Goal: Task Accomplishment & Management: Manage account settings

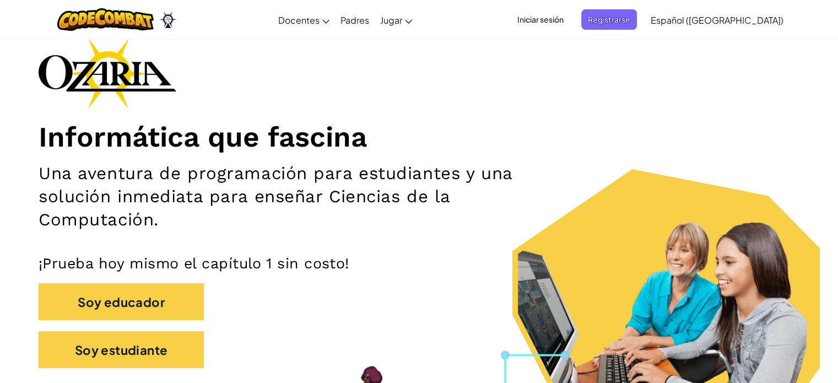
scroll to position [66, 0]
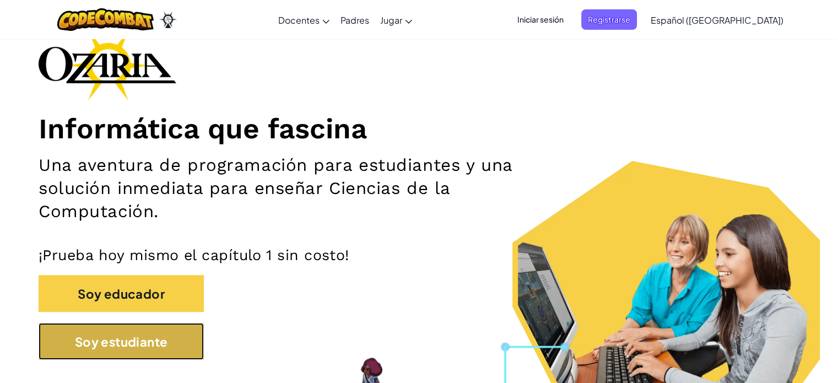
click at [157, 339] on font "Soy estudiante" at bounding box center [121, 341] width 93 height 15
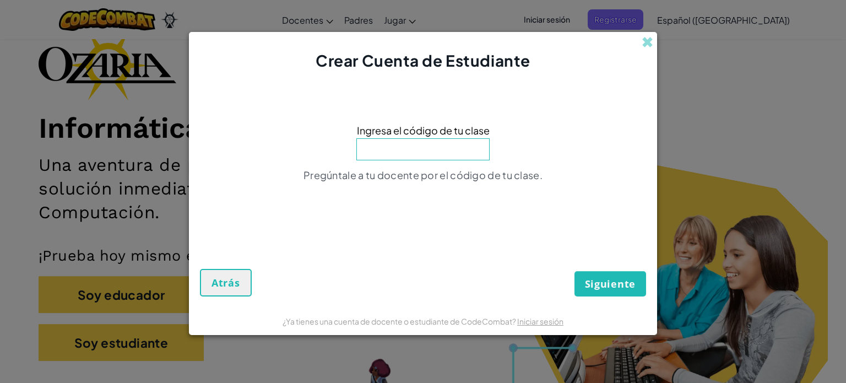
click at [677, 44] on div "Crear Cuenta de Estudiante Ingresa el código de tu clase Pregúntale a tu docent…" at bounding box center [423, 191] width 846 height 383
click at [645, 40] on span at bounding box center [647, 42] width 12 height 12
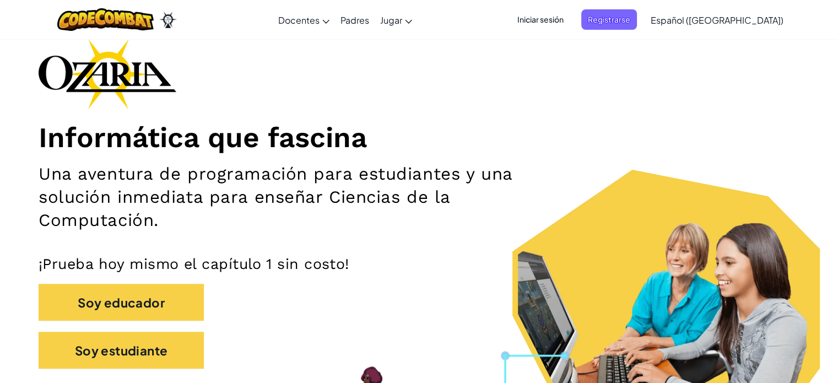
scroll to position [0, 0]
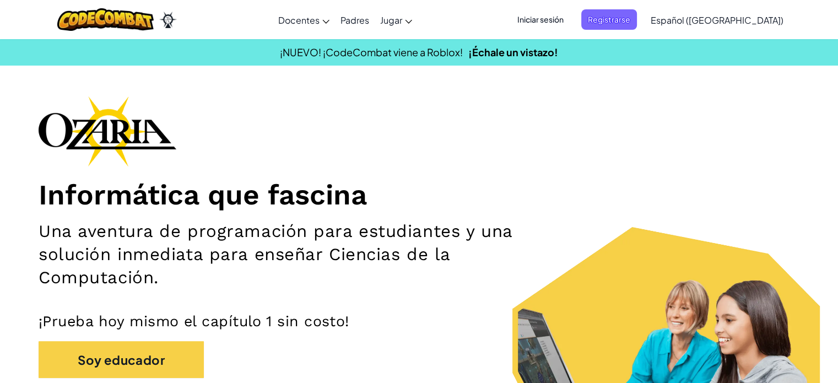
click at [747, 21] on font "Español ([GEOGRAPHIC_DATA])" at bounding box center [716, 20] width 133 height 12
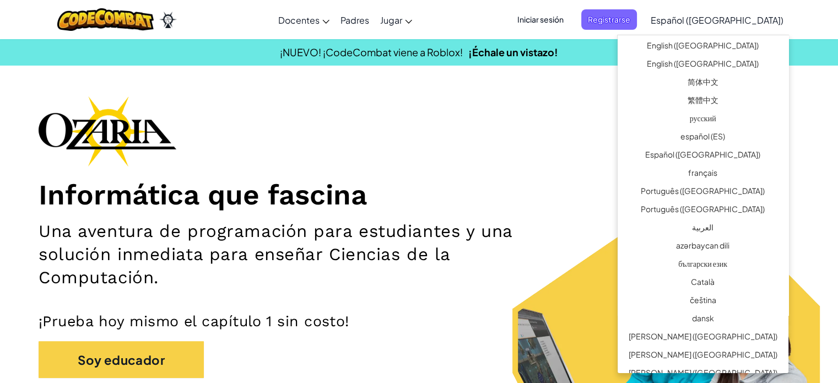
click at [747, 21] on font "Español ([GEOGRAPHIC_DATA])" at bounding box center [716, 20] width 133 height 12
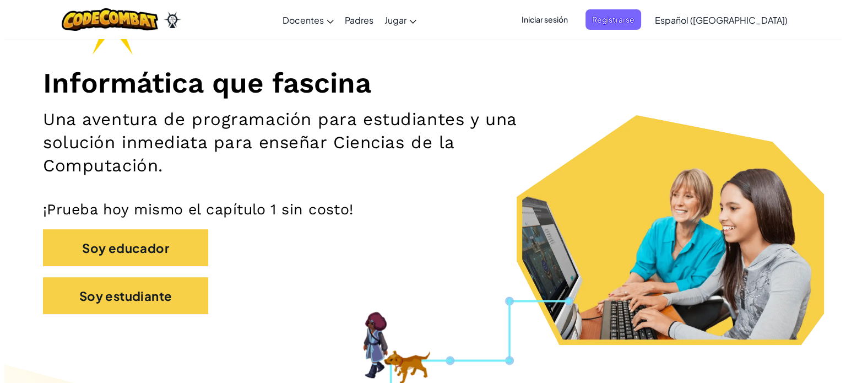
scroll to position [90, 0]
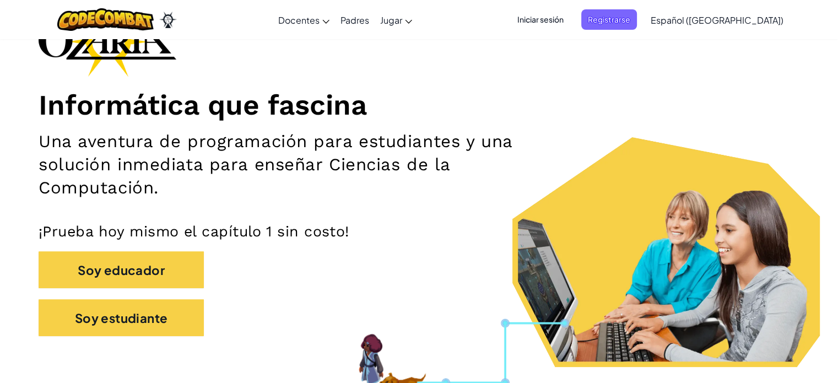
click at [754, 8] on link "Español ([GEOGRAPHIC_DATA])" at bounding box center [717, 20] width 144 height 30
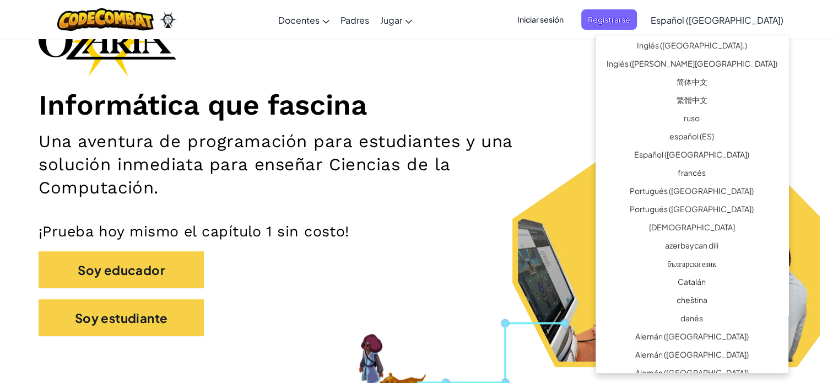
click at [754, 8] on link "Español ([GEOGRAPHIC_DATA])" at bounding box center [717, 20] width 144 height 30
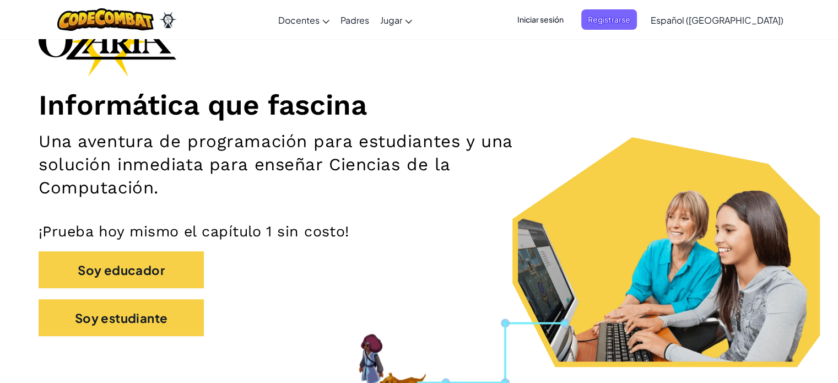
click at [754, 8] on link "Español ([GEOGRAPHIC_DATA])" at bounding box center [717, 20] width 144 height 30
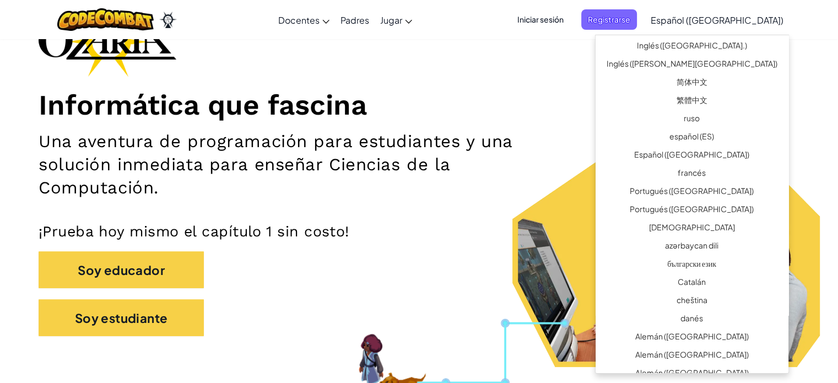
click at [548, 75] on div "Informática que fascina Una aventura de programación para estudiantes y una sol…" at bounding box center [419, 176] width 760 height 341
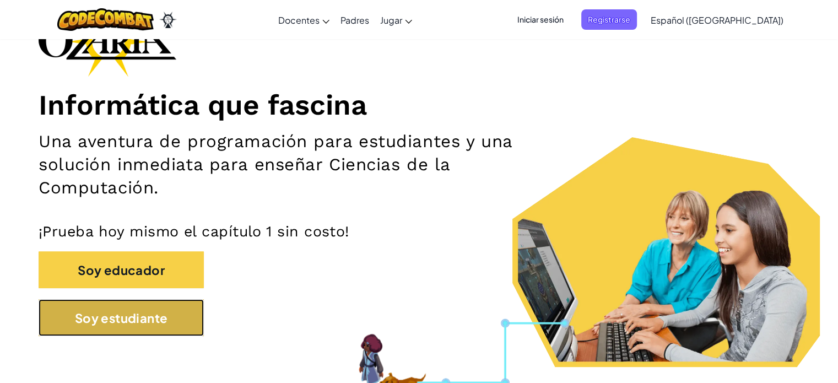
click at [151, 325] on font "Soy estudiante" at bounding box center [121, 317] width 93 height 15
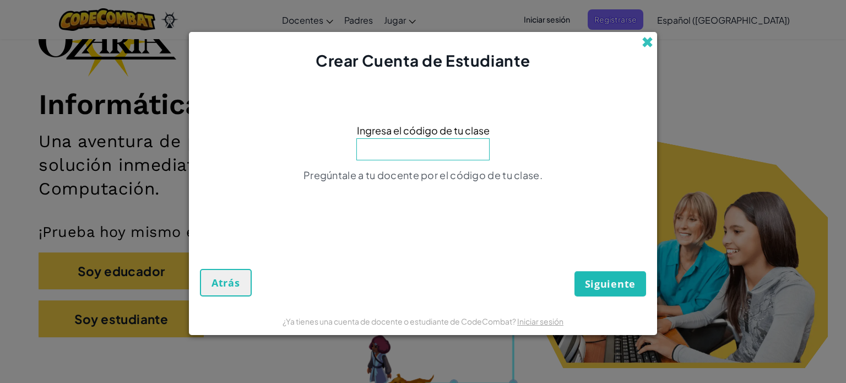
click at [650, 41] on span at bounding box center [647, 42] width 12 height 12
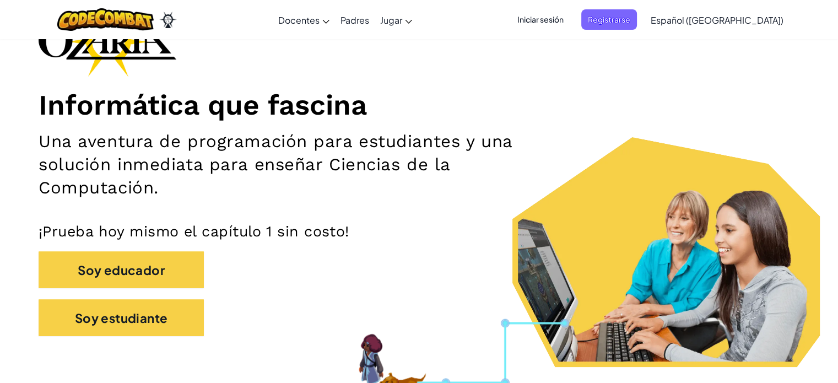
click at [308, 66] on div "Informática que fascina Una aventura de programación para estudiantes y una sol…" at bounding box center [419, 176] width 760 height 341
click at [607, 23] on span "Registrarse" at bounding box center [609, 19] width 56 height 20
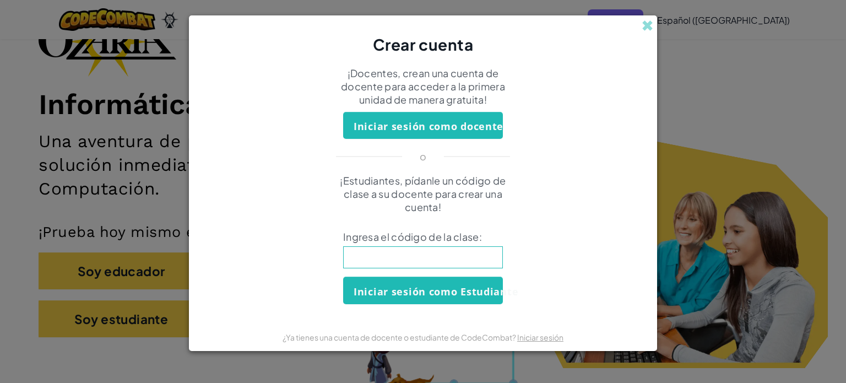
click at [447, 259] on input at bounding box center [423, 257] width 160 height 22
type input "5"
type input "NameSmallPan"
click at [429, 289] on font "Iniciar sesión como Estudiante" at bounding box center [436, 291] width 165 height 13
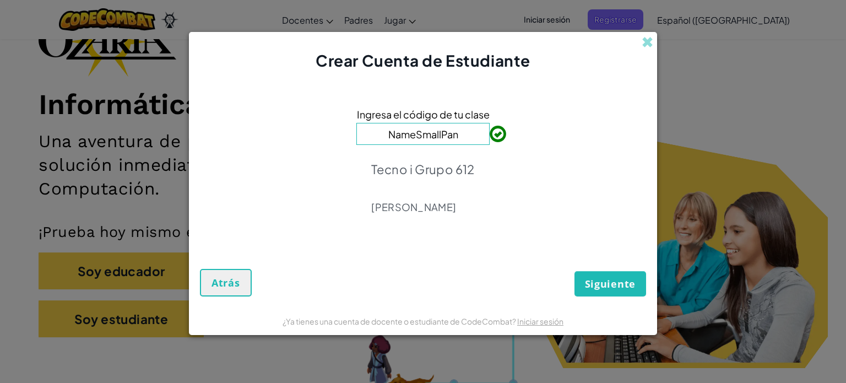
drag, startPoint x: 595, startPoint y: 288, endPoint x: 592, endPoint y: 283, distance: 5.7
click at [592, 283] on div "Siguiente Atrás" at bounding box center [423, 270] width 446 height 51
click at [595, 290] on button "Siguiente" at bounding box center [610, 283] width 72 height 25
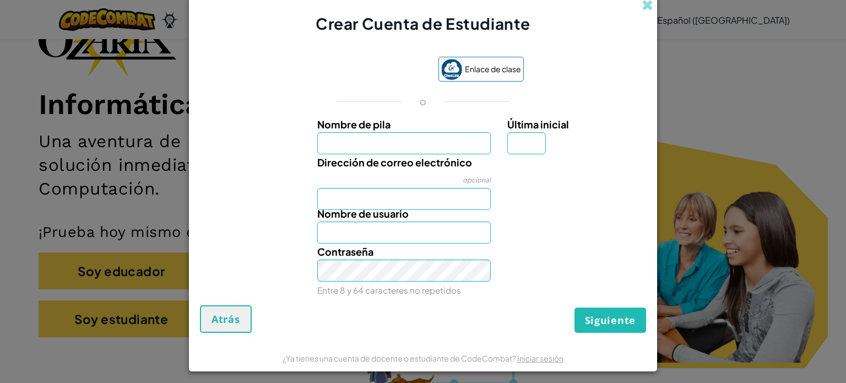
click at [443, 155] on label "Dirección de correo electrónico" at bounding box center [394, 162] width 155 height 16
click at [443, 188] on input "Dirección de correo electrónico" at bounding box center [404, 199] width 174 height 22
type input "E"
click at [413, 136] on input "Nombre de pila" at bounding box center [404, 143] width 174 height 22
type input "Emiliano"
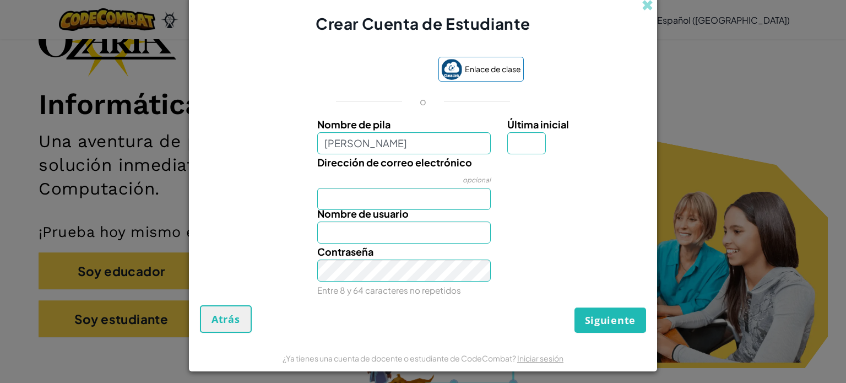
type input "Emiliano"
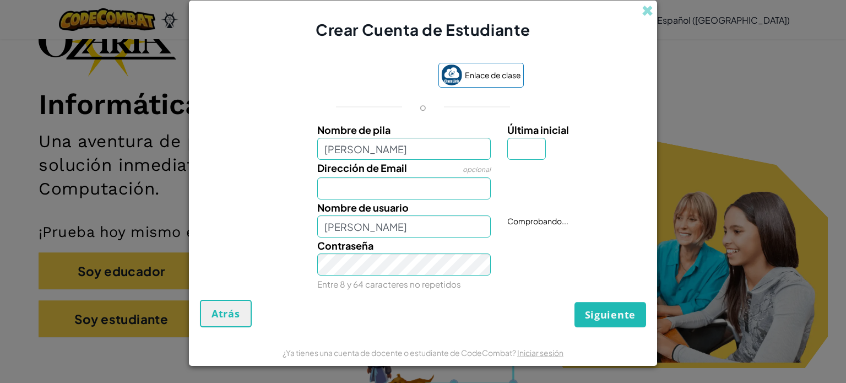
click at [468, 104] on div "o" at bounding box center [422, 106] width 209 height 13
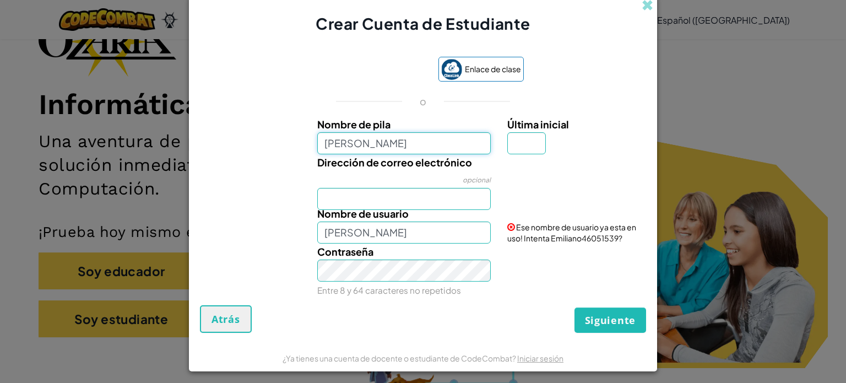
click at [400, 153] on input "Emiliano" at bounding box center [404, 143] width 174 height 22
type input "[PERSON_NAME]"
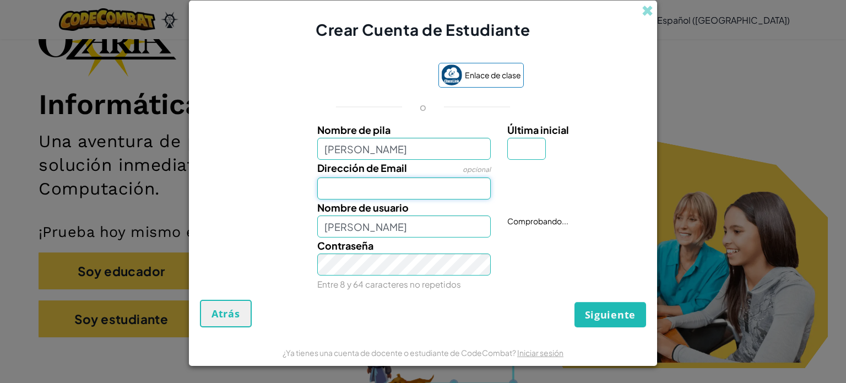
click at [345, 202] on div "Nombre de pila Emiliano Gaxiola Félix Última inicial Dirección de Email opciona…" at bounding box center [423, 205] width 441 height 167
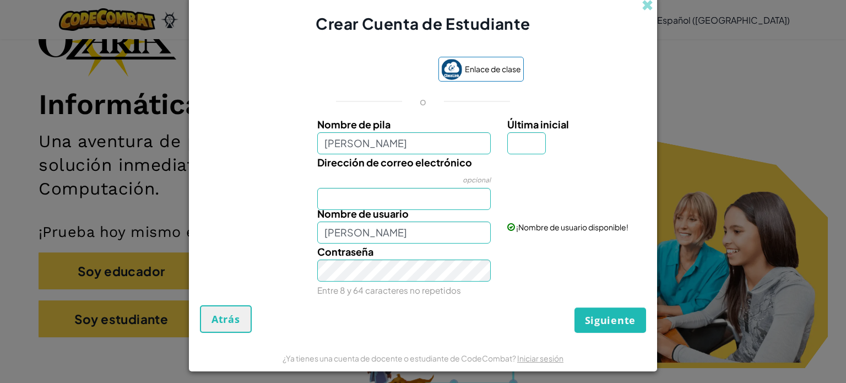
click at [289, 202] on div "Dirección de correo electrónico opcional" at bounding box center [422, 182] width 457 height 56
click at [333, 195] on input "Dirección de correo electrónico" at bounding box center [404, 199] width 174 height 22
click at [332, 202] on input "AL'7134581@Tecmilenio.mx" at bounding box center [404, 199] width 174 height 22
click at [335, 199] on input "AL'7134581@Tecmilenio.mx" at bounding box center [404, 199] width 174 height 22
type input "AL07134581@Tecmilenio.mx"
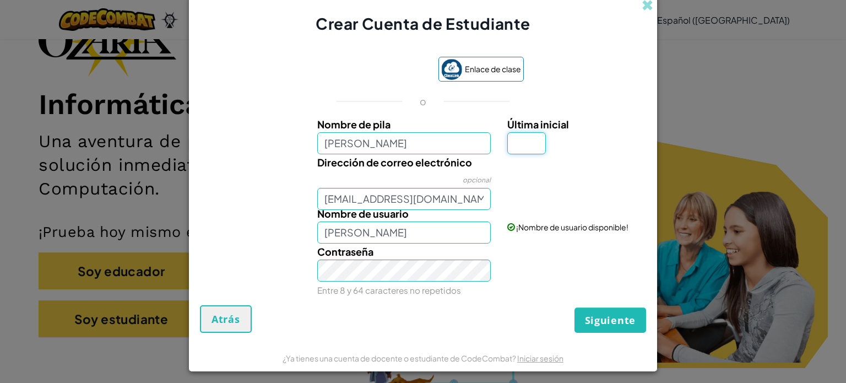
click at [512, 144] on input "Última inicial" at bounding box center [526, 143] width 39 height 22
type input "."
type input "[PERSON_NAME]."
click at [460, 228] on input "[PERSON_NAME]." at bounding box center [404, 232] width 174 height 22
click at [335, 197] on input "AL07134581@Tecmilenio.mx" at bounding box center [404, 199] width 174 height 22
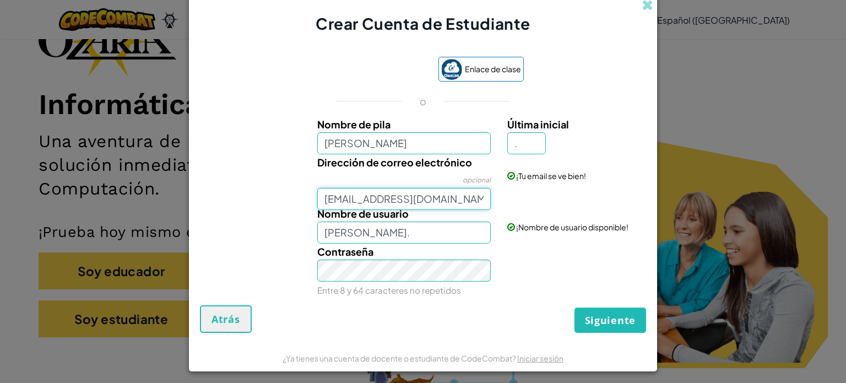
click at [326, 195] on input "AL07134581@Tecmilenio.mx" at bounding box center [404, 199] width 174 height 22
click at [331, 203] on input "AL07134581@Tecmilenio.mx" at bounding box center [404, 199] width 174 height 22
type input "[EMAIL_ADDRESS][DOMAIN_NAME]"
drag, startPoint x: 406, startPoint y: 258, endPoint x: 273, endPoint y: 268, distance: 133.1
click at [273, 268] on div "Contraseña Entre 8 y 64 caracteres no repetidos" at bounding box center [422, 270] width 457 height 55
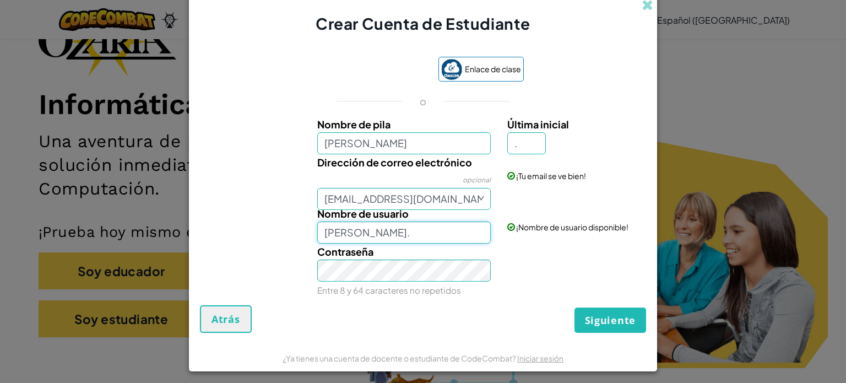
click at [423, 233] on input "[PERSON_NAME]." at bounding box center [404, 232] width 174 height 22
type input "E"
type input "Emicrack"
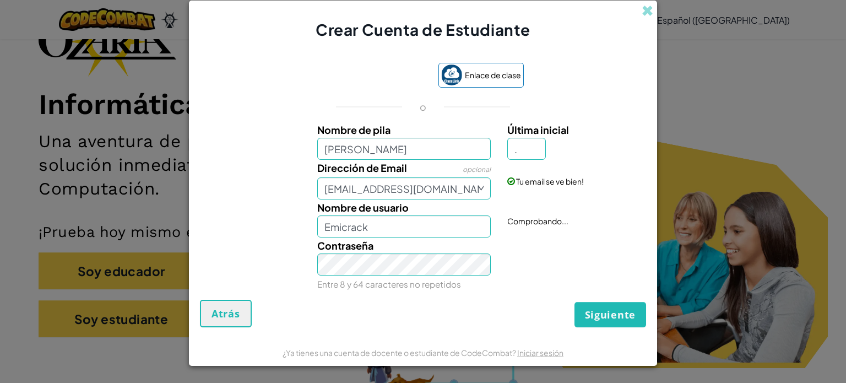
click at [293, 35] on div "Crear Cuenta de Estudiante Enlace de clase o Nombre de pila Emiliano Gaxiola Fé…" at bounding box center [423, 183] width 468 height 365
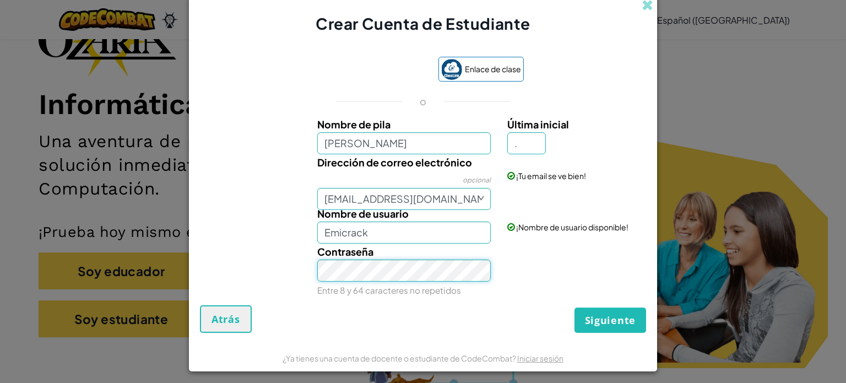
click at [255, 239] on div "Nombre de pila Emiliano Gaxiola Félix Última inicial . Dirección de correo elec…" at bounding box center [423, 205] width 441 height 178
click at [372, 259] on div "Contraseña Entre 8 y 64 caracteres no repetidos" at bounding box center [404, 270] width 191 height 55
click at [598, 331] on button "Siguiente" at bounding box center [610, 319] width 72 height 25
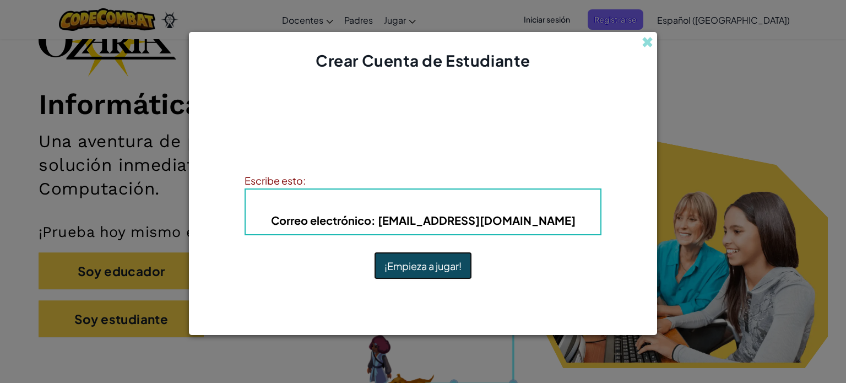
click at [412, 260] on font "¡Empieza a jugar!" at bounding box center [422, 266] width 77 height 13
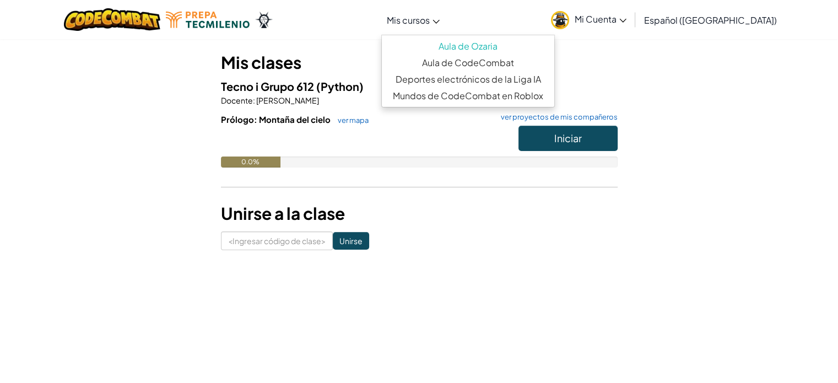
click at [421, 30] on link "Mis cursos" at bounding box center [413, 20] width 64 height 30
click at [616, 23] on font "Mi Cuenta" at bounding box center [595, 19] width 42 height 12
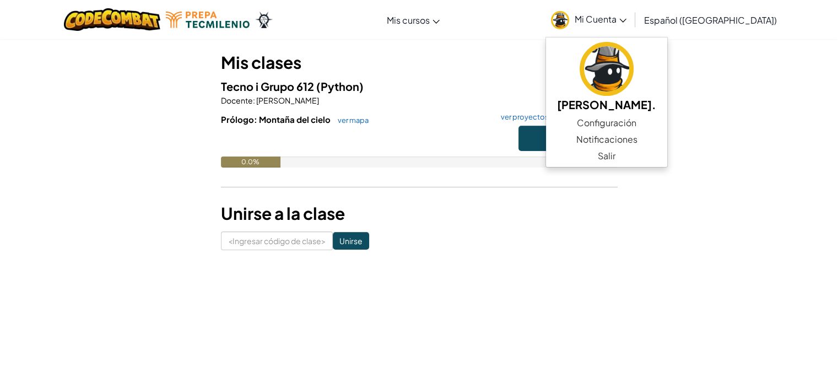
click at [510, 40] on div "¡Bienvenido a tu página de cursos! Mis clases Tecno i Grupo 612 (Python) Docent…" at bounding box center [419, 107] width 396 height 285
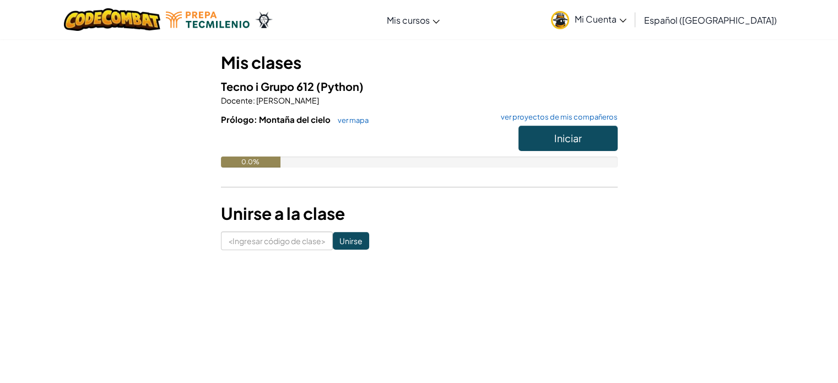
click at [626, 20] on icon at bounding box center [622, 21] width 7 height 4
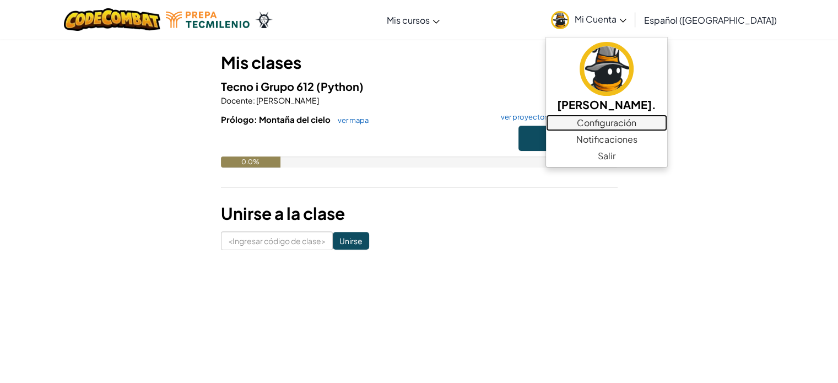
click at [621, 122] on font "Configuración" at bounding box center [606, 123] width 59 height 12
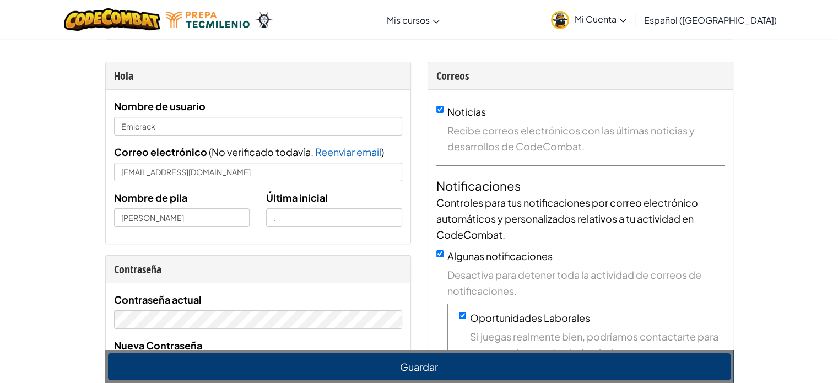
scroll to position [21, 0]
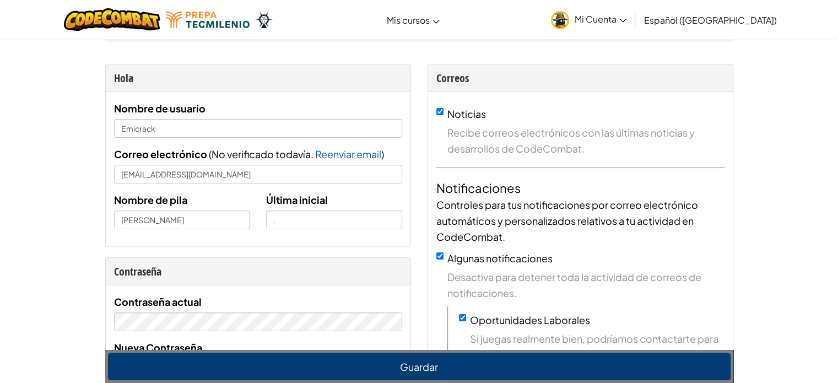
click at [615, 15] on font "Mi Cuenta" at bounding box center [595, 19] width 42 height 12
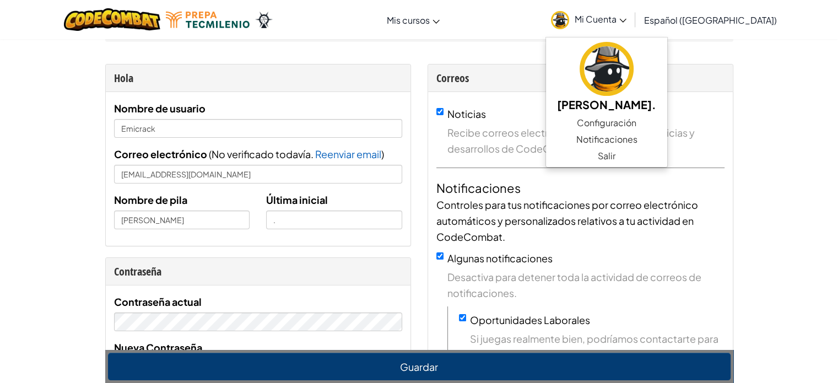
click at [616, 19] on font "Mi Cuenta" at bounding box center [595, 19] width 42 height 12
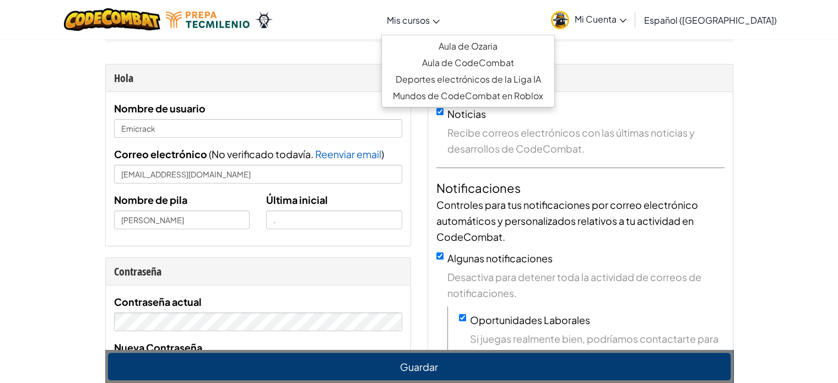
click at [419, 19] on font "Mis cursos" at bounding box center [408, 20] width 43 height 12
click at [457, 42] on font "Aula de Ozaria" at bounding box center [467, 46] width 59 height 12
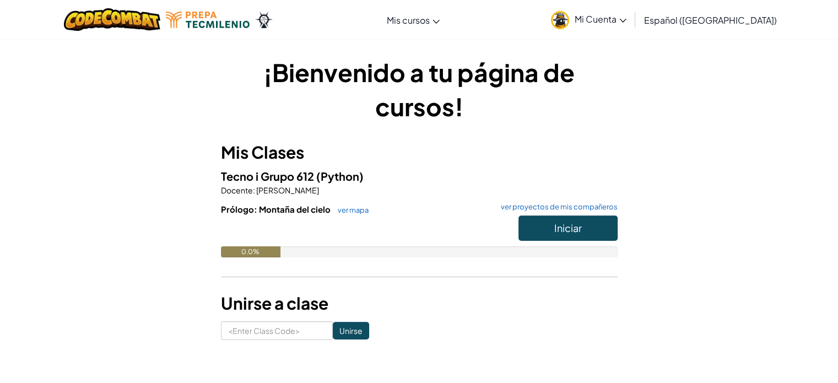
click at [626, 18] on span "Mi Cuenta" at bounding box center [600, 19] width 52 height 12
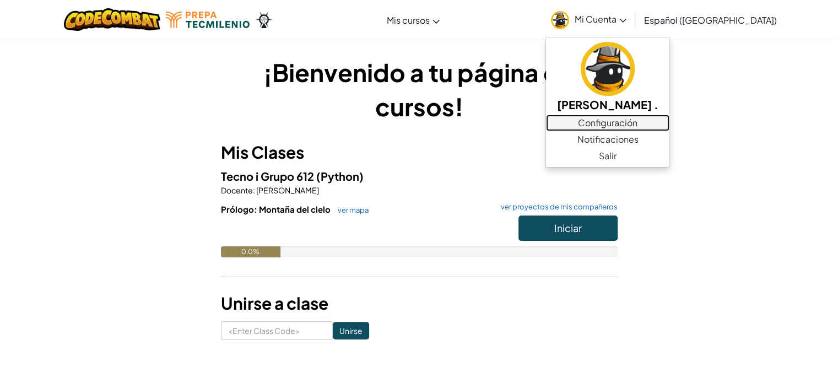
click at [608, 124] on link "Configuración" at bounding box center [607, 123] width 123 height 17
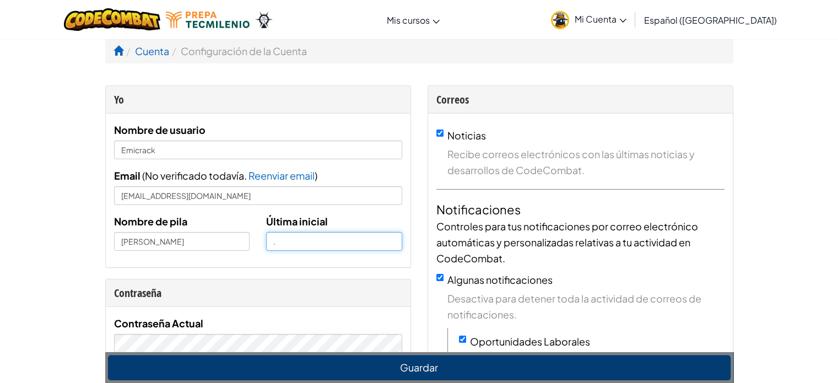
click at [293, 233] on input "." at bounding box center [334, 241] width 136 height 19
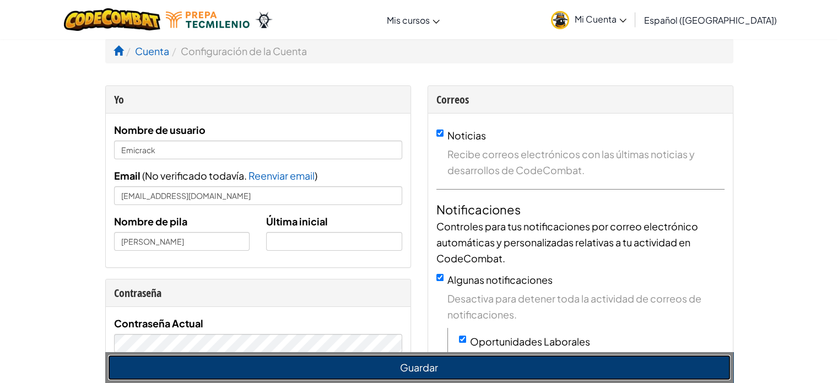
click at [412, 368] on button "Guardar" at bounding box center [419, 367] width 622 height 25
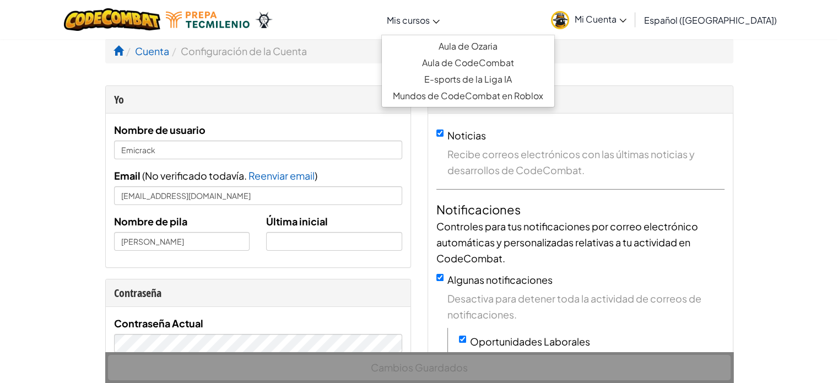
click at [438, 12] on link "Mis cursos" at bounding box center [413, 20] width 64 height 30
click at [443, 38] on link "Aula de Ozaria" at bounding box center [468, 46] width 172 height 17
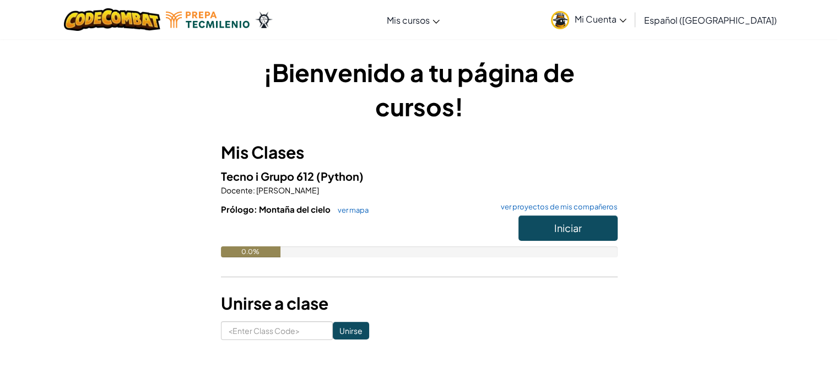
click at [619, 13] on link "Mi Cuenta" at bounding box center [588, 19] width 86 height 35
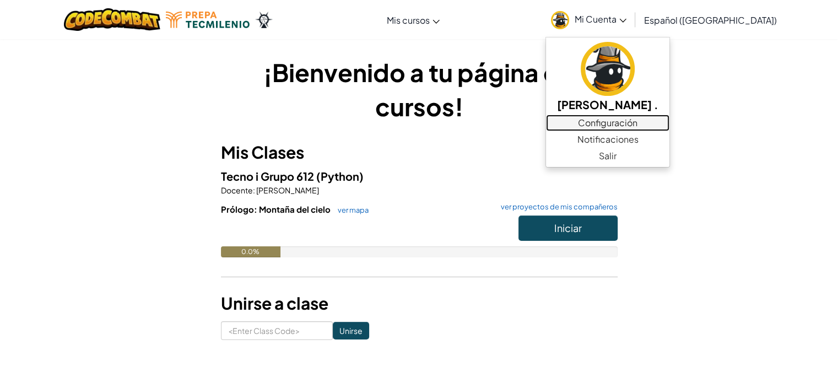
click at [614, 118] on link "Configuración" at bounding box center [607, 123] width 123 height 17
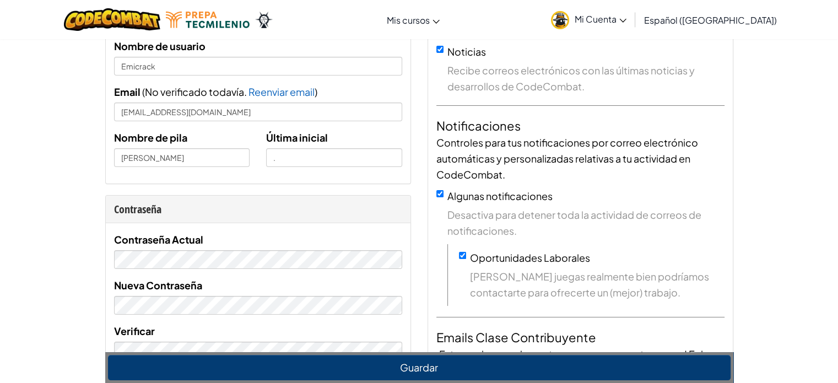
scroll to position [82, 0]
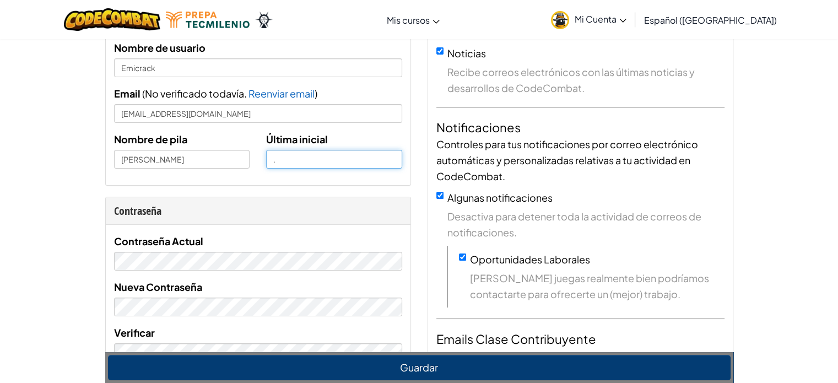
click at [330, 150] on input "." at bounding box center [334, 159] width 136 height 19
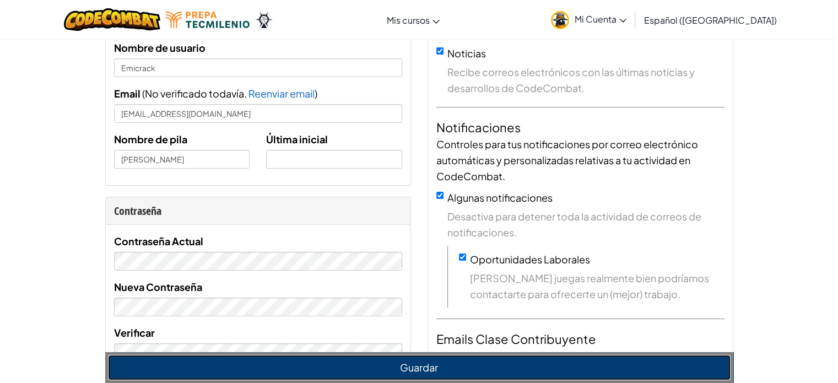
click at [407, 367] on button "Guardar" at bounding box center [419, 367] width 622 height 25
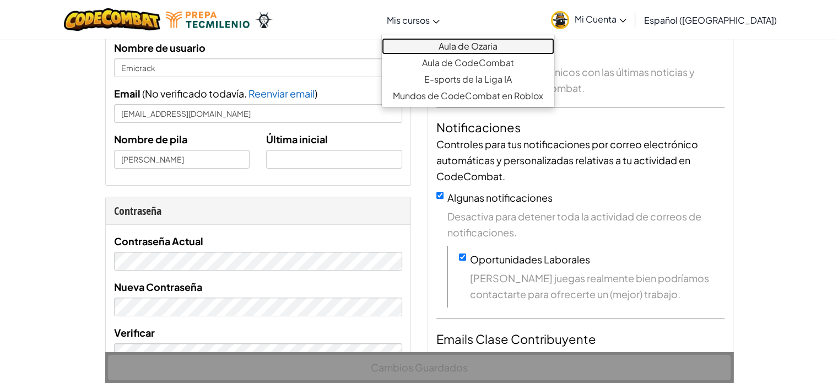
click at [459, 53] on link "Aula de Ozaria" at bounding box center [468, 46] width 172 height 17
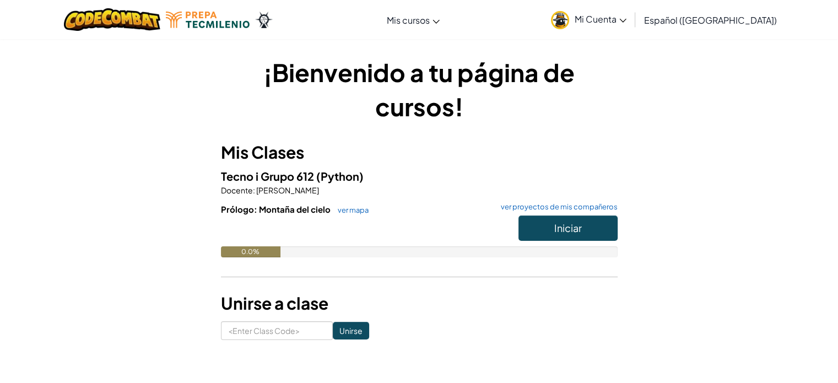
click at [626, 18] on span "Mi Cuenta" at bounding box center [600, 19] width 52 height 12
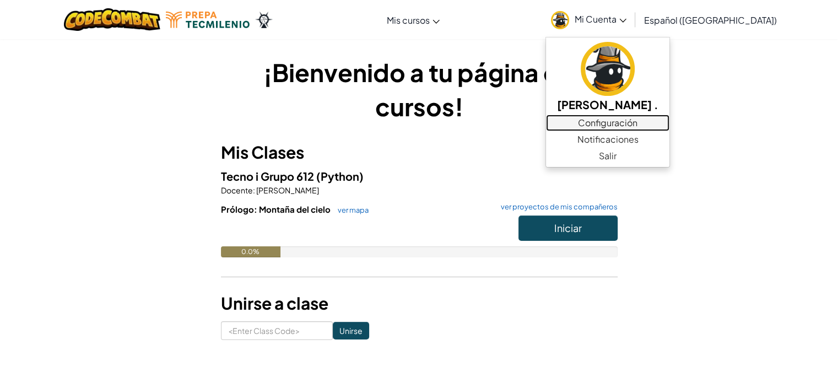
click at [611, 128] on link "Configuración" at bounding box center [607, 123] width 123 height 17
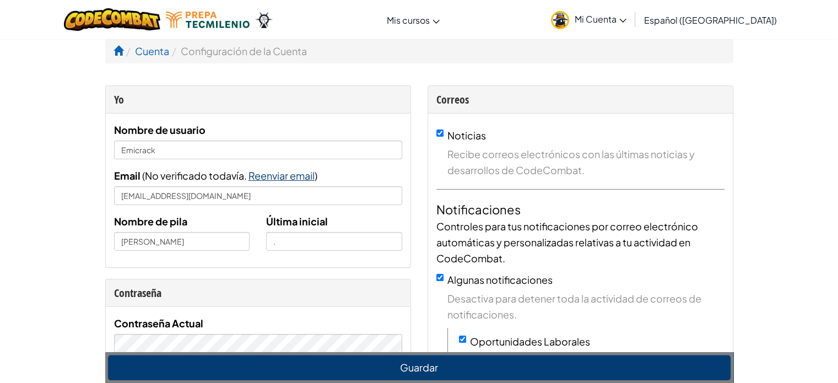
click at [266, 172] on span "Reenviar email" at bounding box center [281, 175] width 66 height 13
click at [292, 175] on span "Reenviar email" at bounding box center [281, 175] width 66 height 13
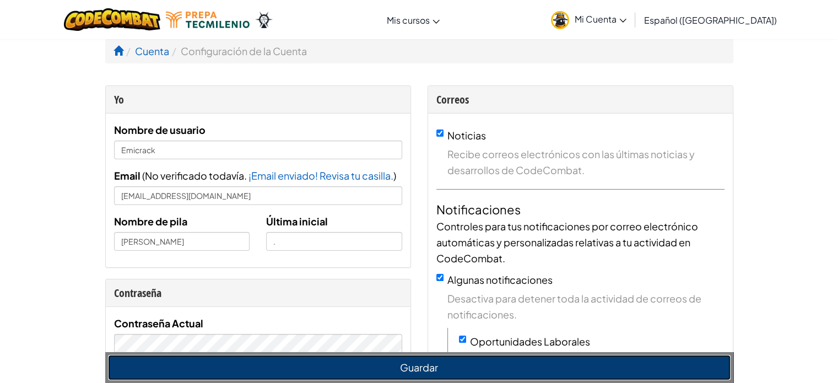
click at [423, 377] on button "Guardar" at bounding box center [419, 367] width 622 height 25
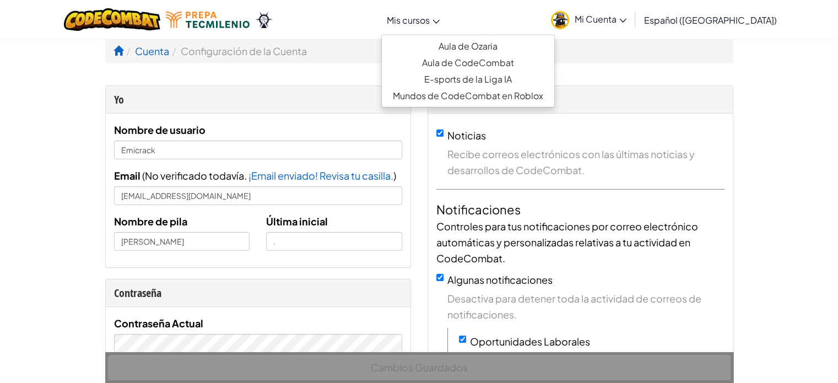
click at [429, 14] on span "Mis cursos" at bounding box center [408, 20] width 43 height 12
click at [433, 43] on link "Aula de Ozaria" at bounding box center [468, 46] width 172 height 17
